Goal: Task Accomplishment & Management: Manage account settings

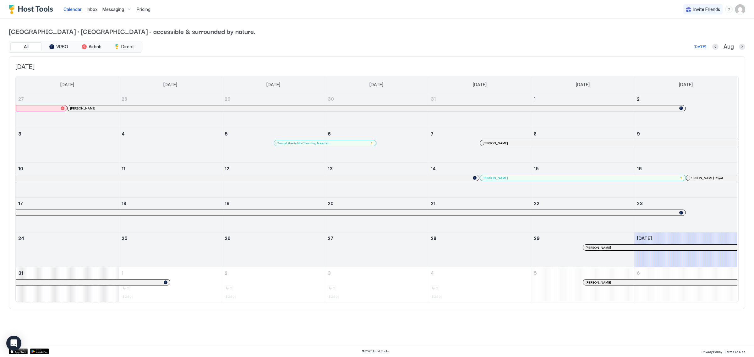
click at [745, 12] on img "User profile" at bounding box center [740, 9] width 10 height 10
click at [690, 34] on span "Settings" at bounding box center [683, 35] width 17 height 6
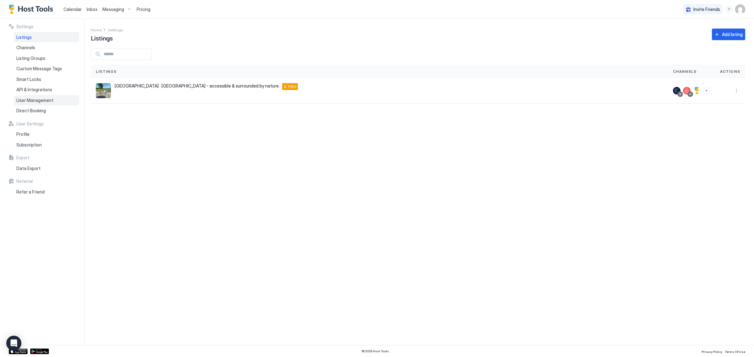
click at [53, 97] on div "User Management" at bounding box center [46, 100] width 65 height 11
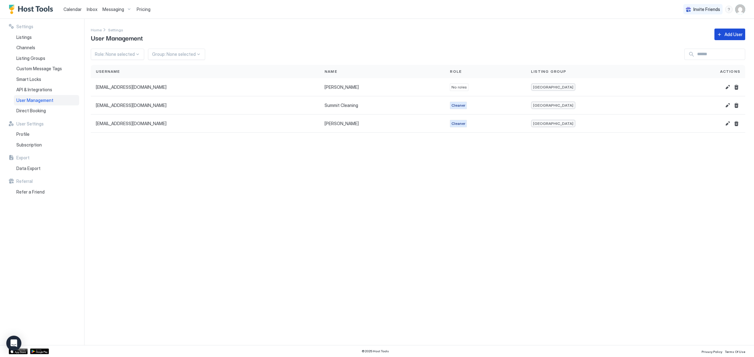
click at [738, 35] on div "Add User" at bounding box center [733, 34] width 18 height 7
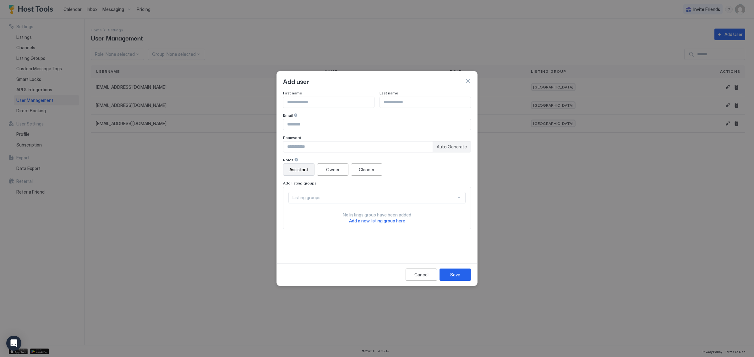
click at [465, 144] on span "Auto Generate" at bounding box center [452, 147] width 30 height 6
type input "********"
click at [338, 108] on div "First name Last name Email Password ******** Auto Generate" at bounding box center [377, 122] width 188 height 62
click at [339, 103] on input "Input Field" at bounding box center [328, 102] width 91 height 11
click at [372, 170] on div "Cleaner" at bounding box center [367, 169] width 16 height 7
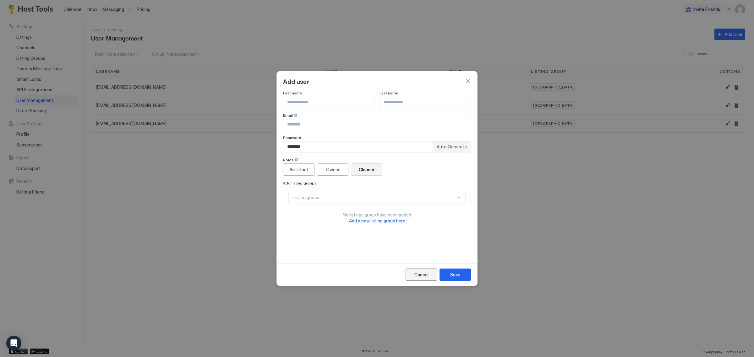
click at [426, 271] on button "Cancel" at bounding box center [421, 275] width 31 height 12
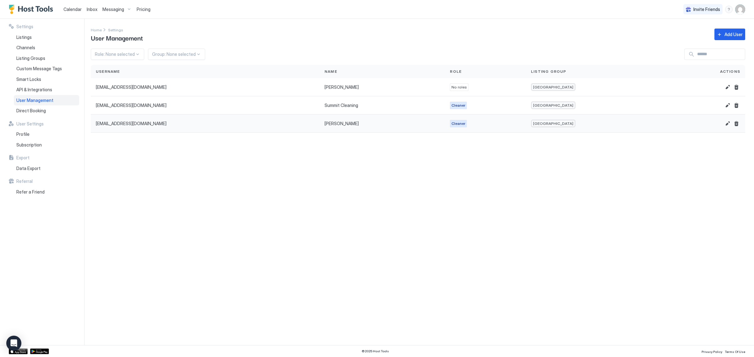
click at [125, 126] on span "[EMAIL_ADDRESS][DOMAIN_NAME]" at bounding box center [131, 124] width 71 height 6
click at [726, 124] on button "Edit" at bounding box center [728, 124] width 8 height 8
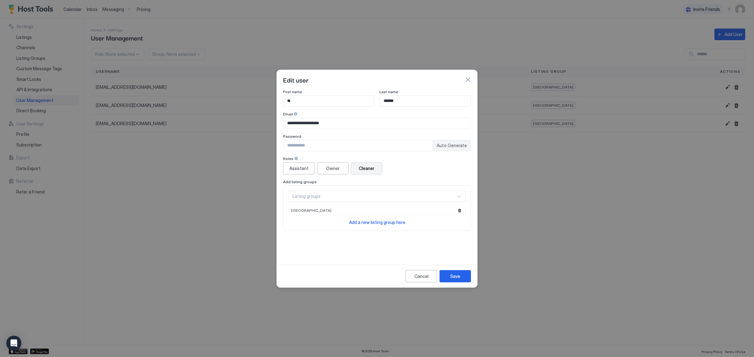
click at [569, 185] on div at bounding box center [377, 178] width 754 height 357
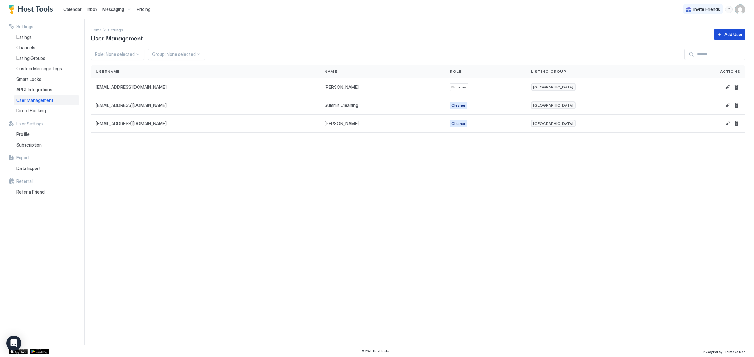
click at [721, 38] on button "Add User" at bounding box center [729, 35] width 31 height 12
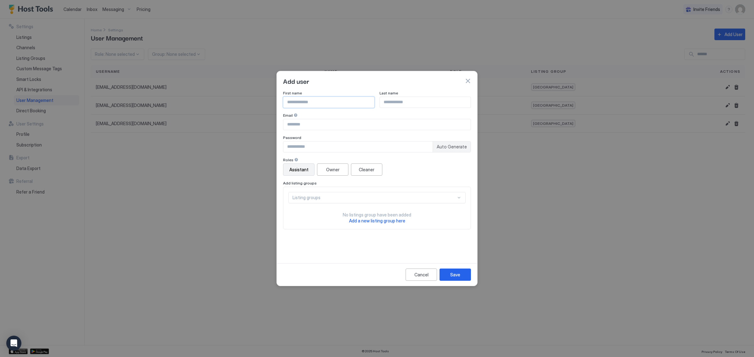
click at [357, 100] on input "Input Field" at bounding box center [328, 102] width 91 height 11
click at [420, 172] on div "Assistant Owner Cleaner" at bounding box center [377, 170] width 188 height 12
click at [380, 199] on div "Listing groups" at bounding box center [374, 198] width 164 height 6
click at [400, 182] on div "Add listing groups" at bounding box center [377, 183] width 188 height 5
click at [368, 171] on div "Cleaner" at bounding box center [367, 169] width 16 height 7
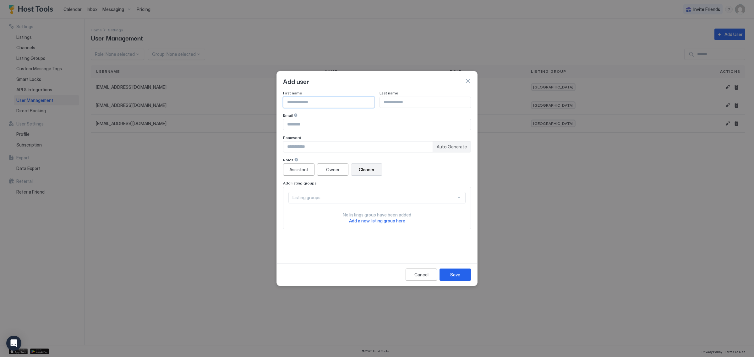
click at [327, 105] on input "Input Field" at bounding box center [328, 102] width 91 height 11
type input "*****"
type input "******"
click at [315, 123] on input "Input Field" at bounding box center [376, 124] width 187 height 11
paste input "**********"
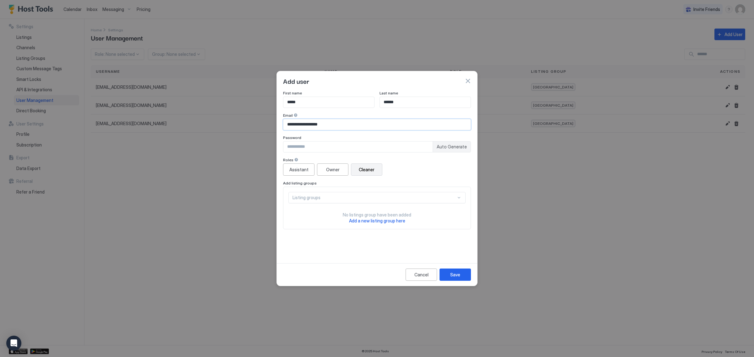
type input "**********"
click at [315, 142] on input "Input Field" at bounding box center [357, 147] width 149 height 11
click at [451, 166] on div "Assistant Owner Cleaner" at bounding box center [377, 170] width 188 height 12
click at [365, 172] on div "Cleaner" at bounding box center [367, 169] width 16 height 7
click at [360, 193] on div "Listing groups" at bounding box center [376, 197] width 177 height 11
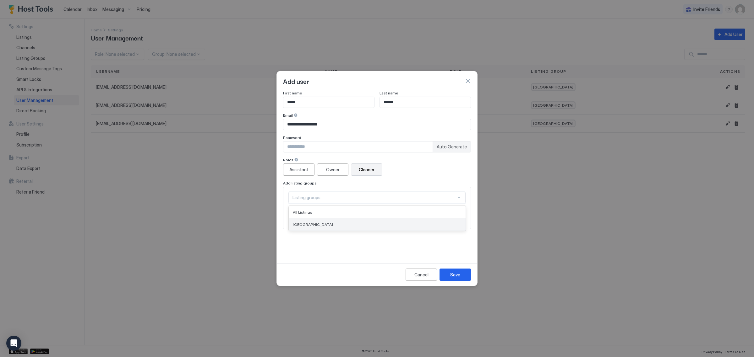
click at [342, 223] on div "[GEOGRAPHIC_DATA]" at bounding box center [377, 224] width 169 height 5
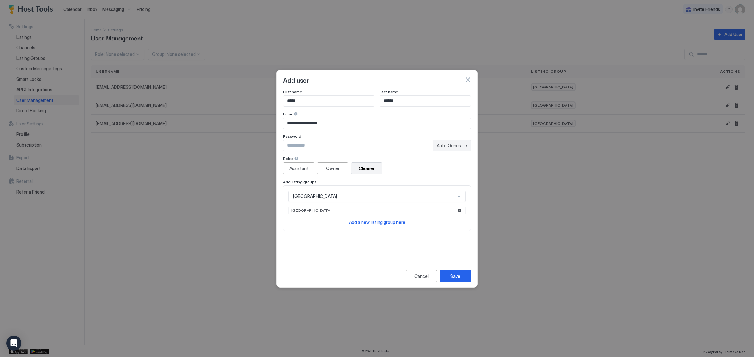
click at [458, 147] on span "Auto Generate" at bounding box center [452, 146] width 30 height 6
type input "********"
drag, startPoint x: 324, startPoint y: 142, endPoint x: 244, endPoint y: 144, distance: 80.1
click at [244, 144] on div "**********" at bounding box center [377, 178] width 754 height 357
click at [455, 274] on div "Save" at bounding box center [455, 276] width 10 height 7
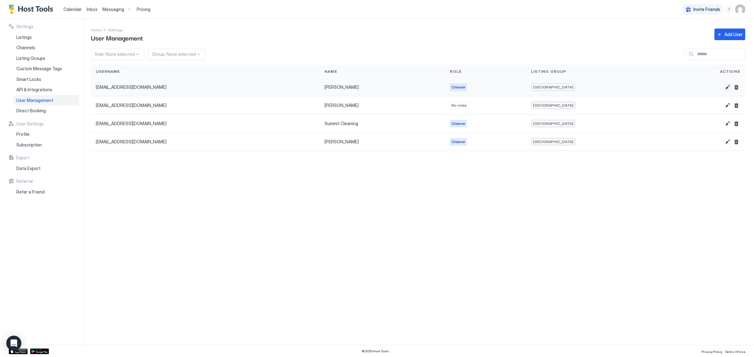
click at [727, 87] on button "Edit" at bounding box center [728, 88] width 8 height 8
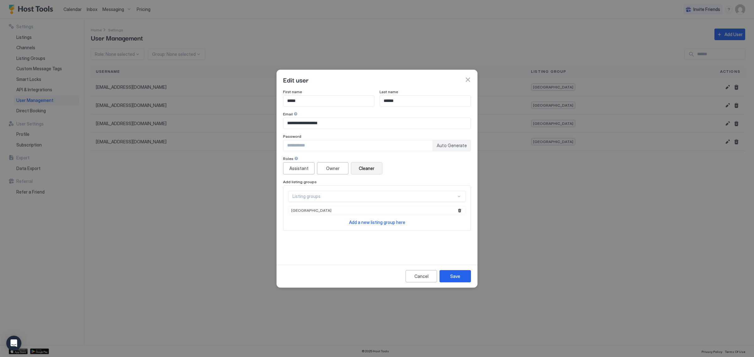
click at [655, 239] on div at bounding box center [377, 178] width 754 height 357
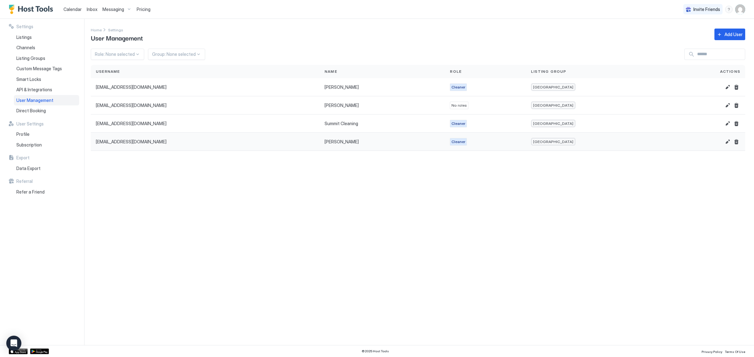
click at [312, 140] on div "[EMAIL_ADDRESS][DOMAIN_NAME]" at bounding box center [205, 142] width 229 height 18
click at [726, 145] on button "Edit" at bounding box center [728, 142] width 8 height 8
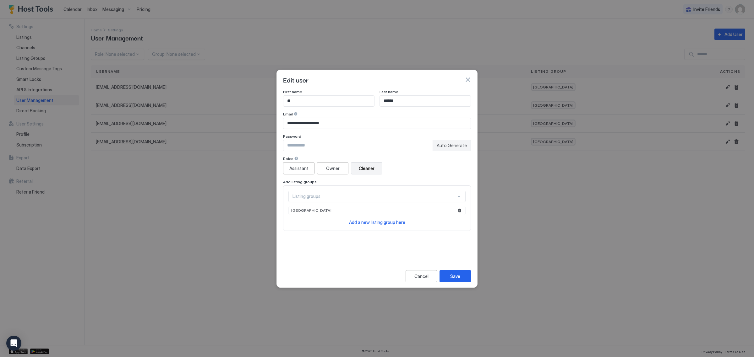
click at [685, 181] on div at bounding box center [377, 178] width 754 height 357
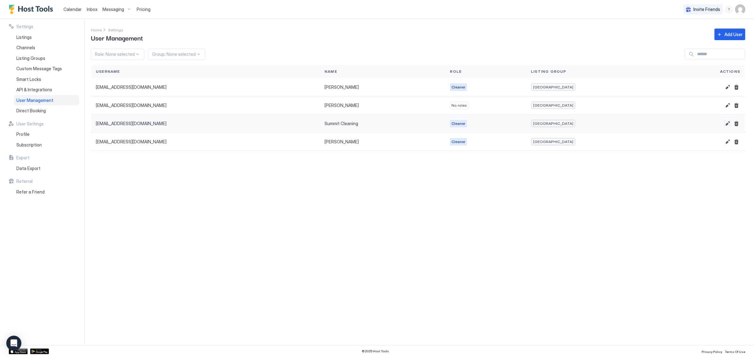
click at [725, 126] on button "Edit" at bounding box center [728, 124] width 8 height 8
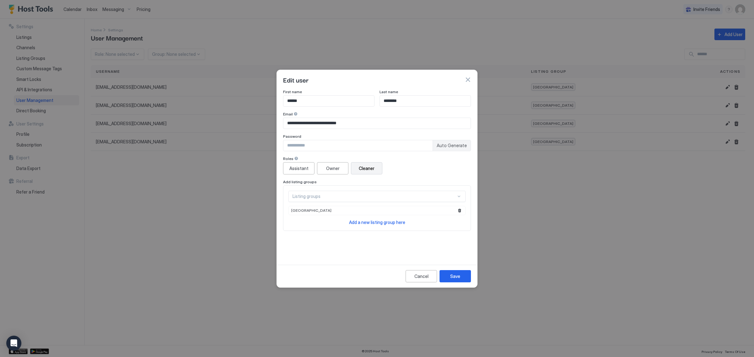
drag, startPoint x: 660, startPoint y: 201, endPoint x: 674, endPoint y: 166, distance: 38.5
click at [661, 200] on div at bounding box center [377, 178] width 754 height 357
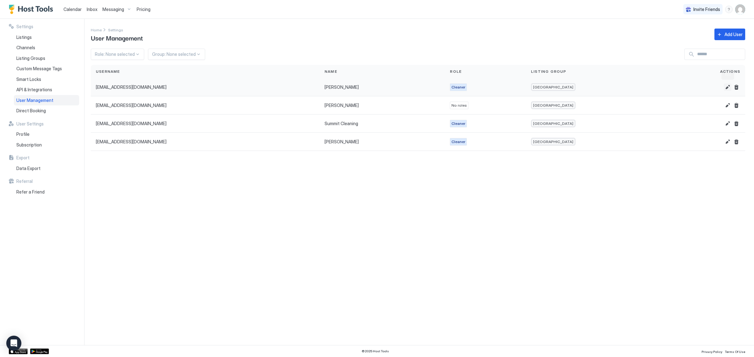
click at [729, 90] on button "Edit" at bounding box center [728, 88] width 8 height 8
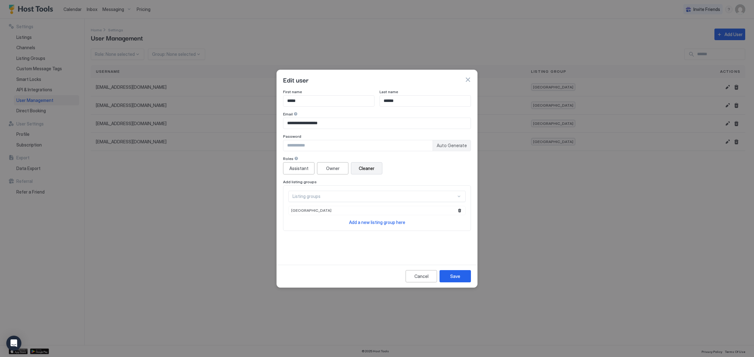
drag, startPoint x: 667, startPoint y: 215, endPoint x: 686, endPoint y: 199, distance: 25.2
click at [670, 214] on div at bounding box center [377, 178] width 754 height 357
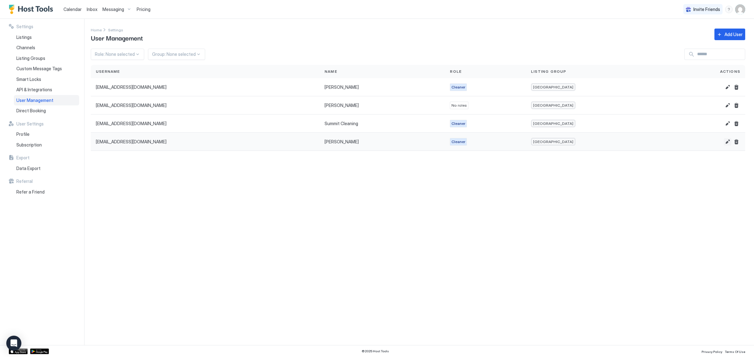
click at [724, 142] on button "Edit" at bounding box center [728, 142] width 8 height 8
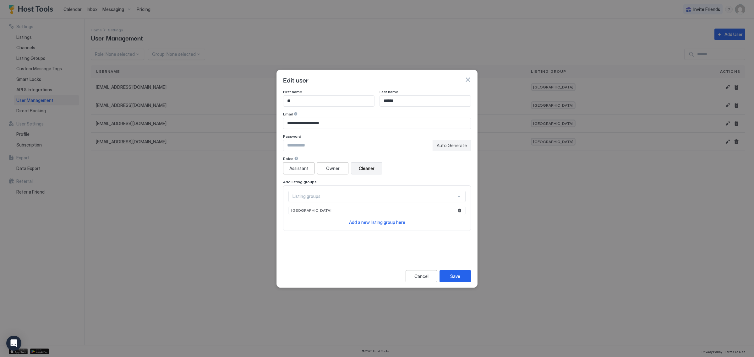
click at [686, 205] on div at bounding box center [377, 178] width 754 height 357
